Goal: Transaction & Acquisition: Purchase product/service

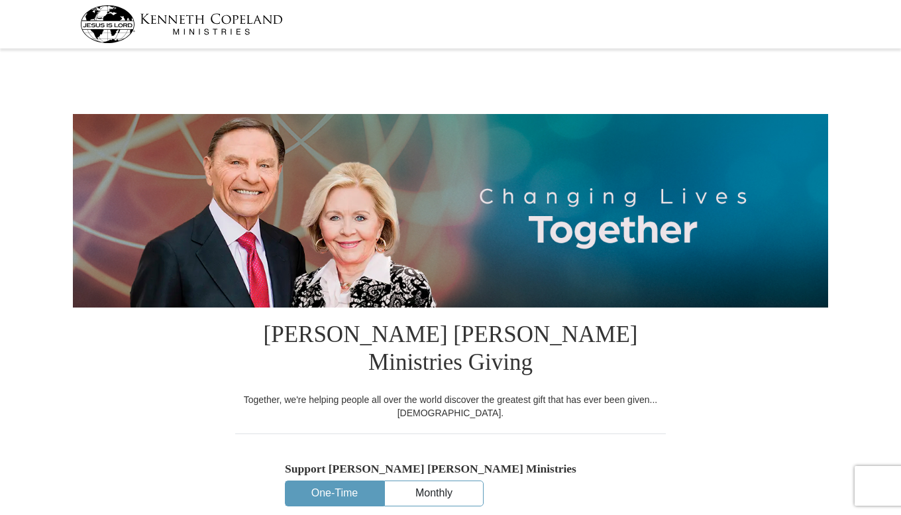
select select "CA"
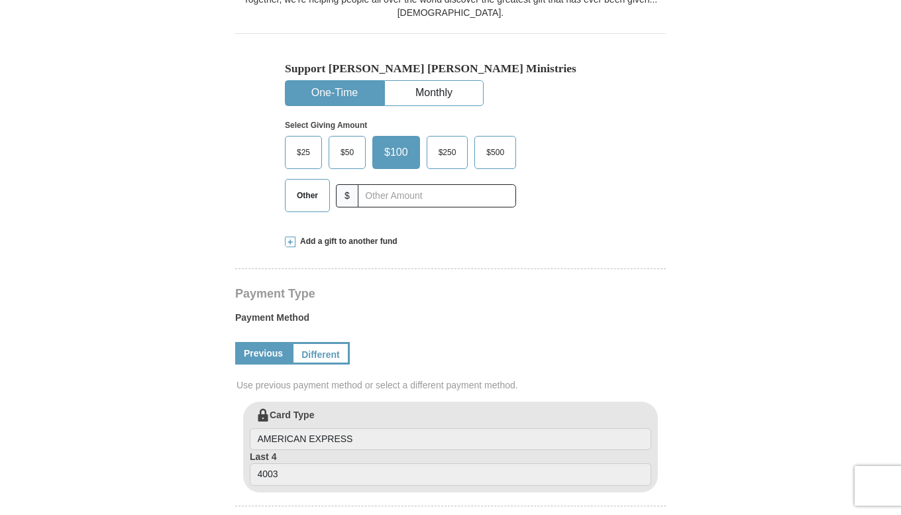
click at [336, 236] on span "Add a gift to another fund" at bounding box center [346, 241] width 102 height 11
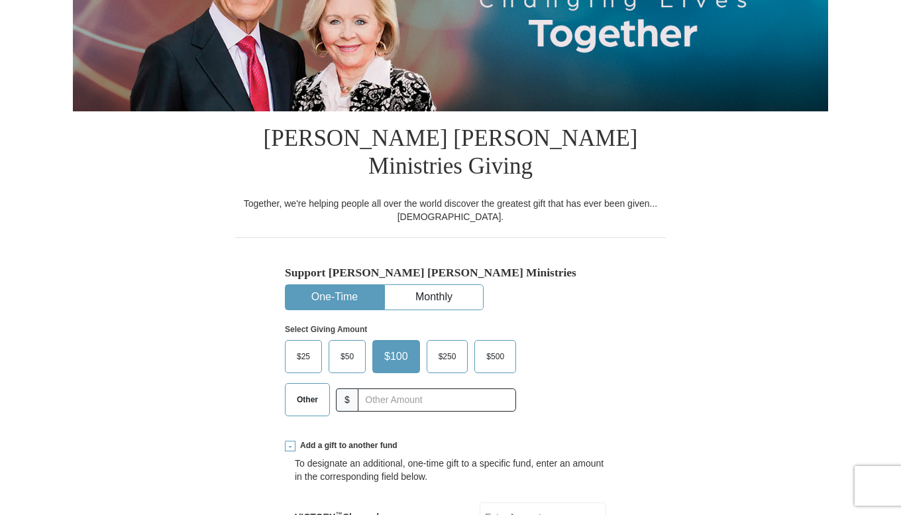
scroll to position [193, 0]
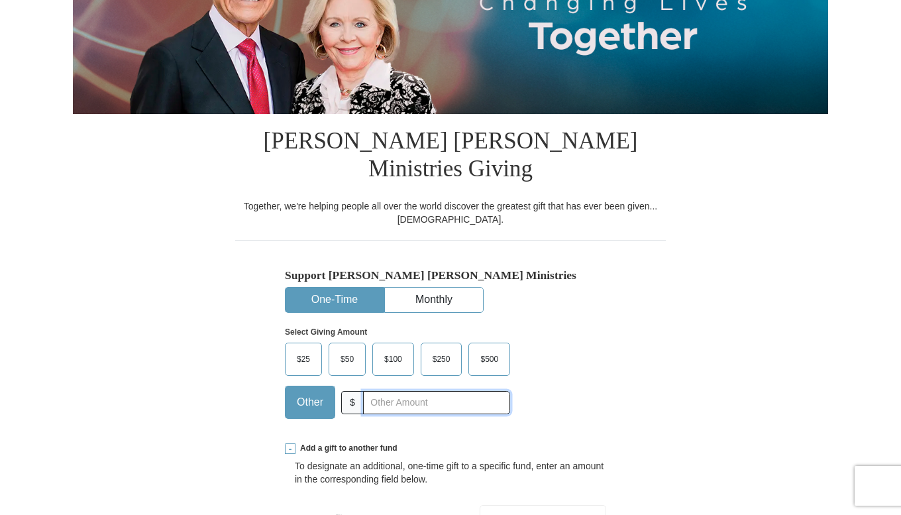
click at [392, 391] on input "text" at bounding box center [436, 402] width 147 height 23
type input "200.00"
click at [616, 366] on div "Support Kenneth Copeland Ministries One-Time Monthly Select Giving Amount Amoun…" at bounding box center [450, 334] width 431 height 189
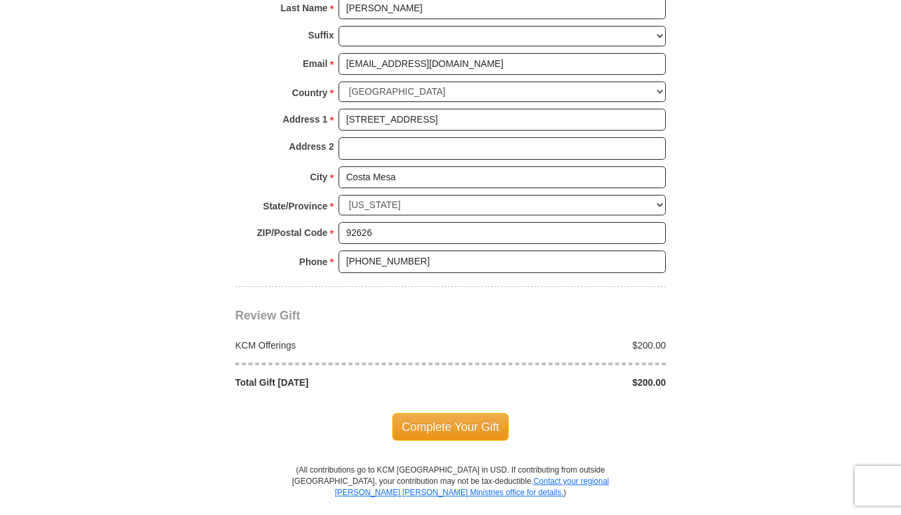
scroll to position [1215, 0]
click at [458, 412] on span "Complete Your Gift" at bounding box center [450, 426] width 117 height 28
